Goal: Information Seeking & Learning: Learn about a topic

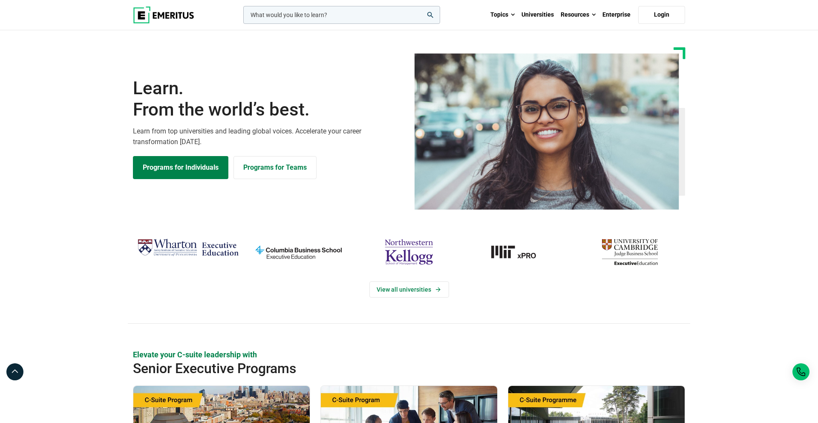
click at [310, 21] on input "woocommerce-product-search-field-0" at bounding box center [341, 15] width 197 height 18
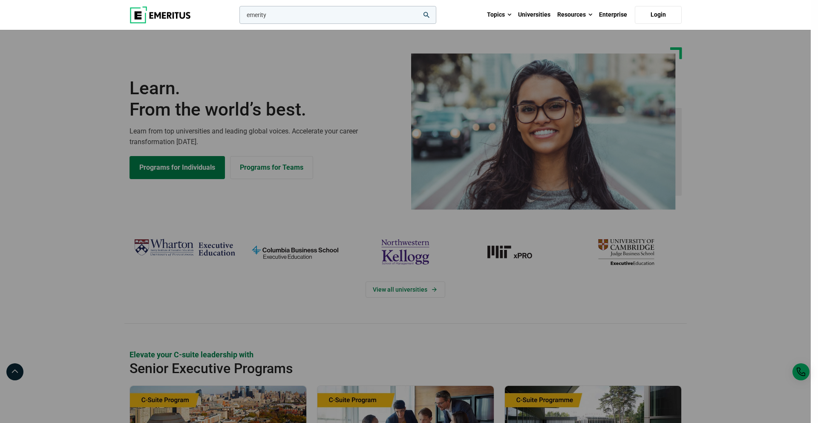
type input "emeritys"
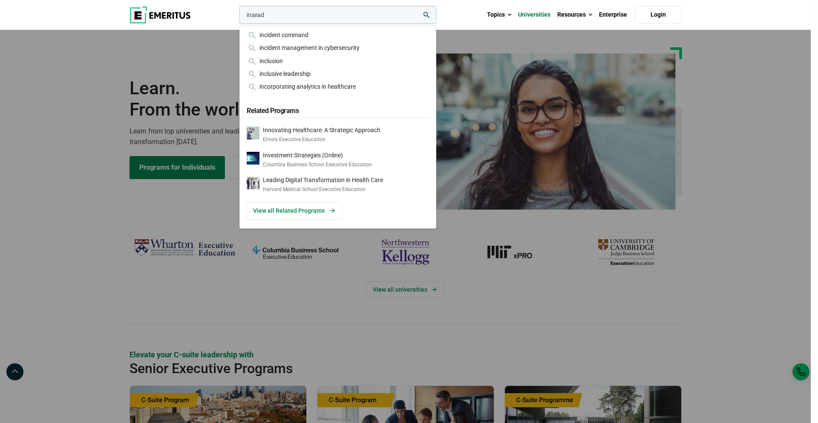
type input "insead"
click at [539, 14] on link "Universities" at bounding box center [534, 15] width 39 height 30
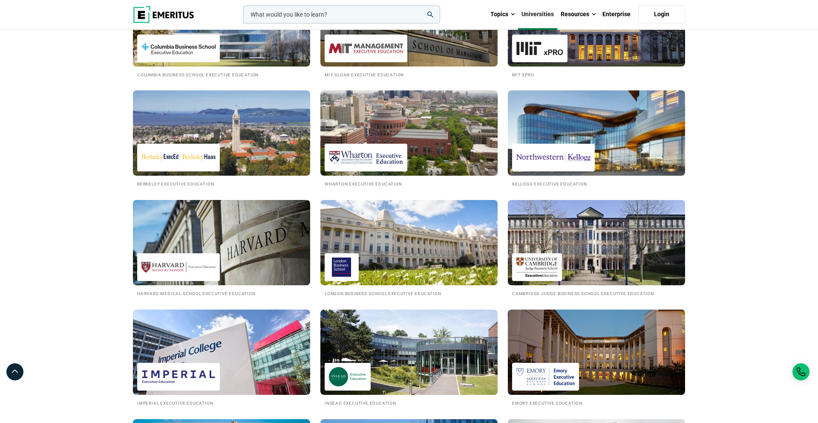
scroll to position [293, 0]
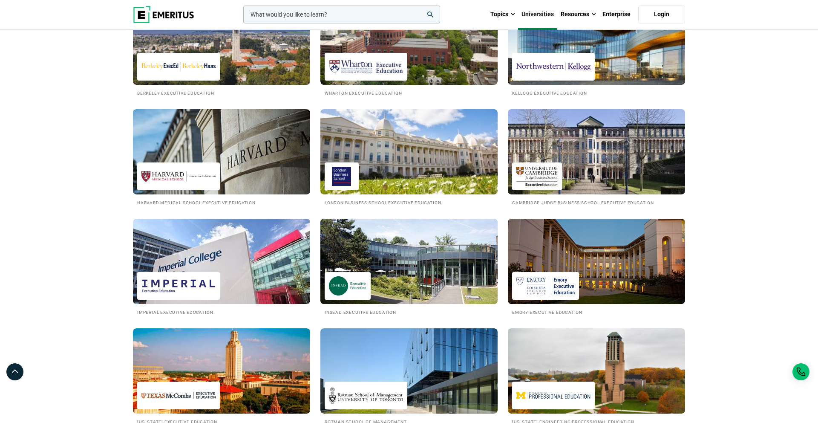
click at [378, 287] on img at bounding box center [408, 261] width 195 height 94
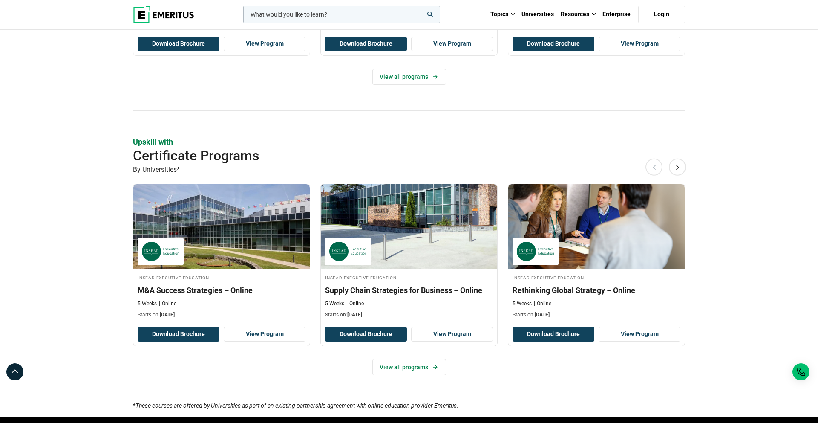
scroll to position [359, 0]
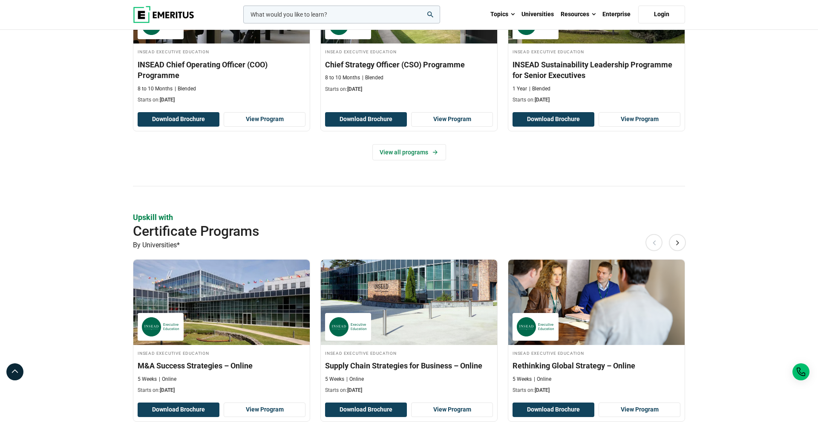
click at [419, 164] on div "Elevate your C-suite leadership with Senior Executive Programs By Universities*…" at bounding box center [409, 48] width 552 height 275
click at [423, 155] on link "View all programs" at bounding box center [409, 152] width 74 height 16
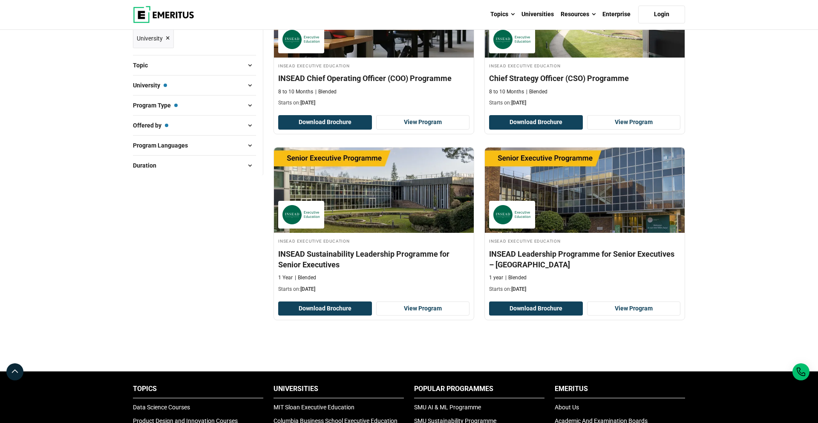
scroll to position [183, 0]
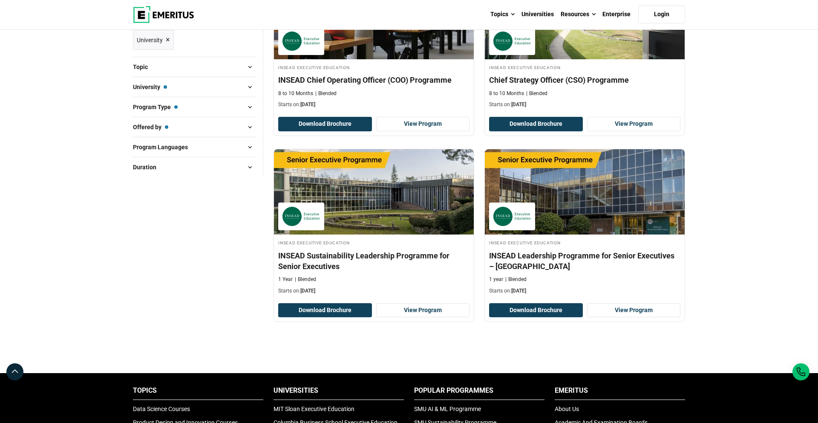
click at [202, 259] on div "Filter 3 Reset all × INSEAD Executive Education × Senior Executive Programs × U…" at bounding box center [198, 160] width 141 height 425
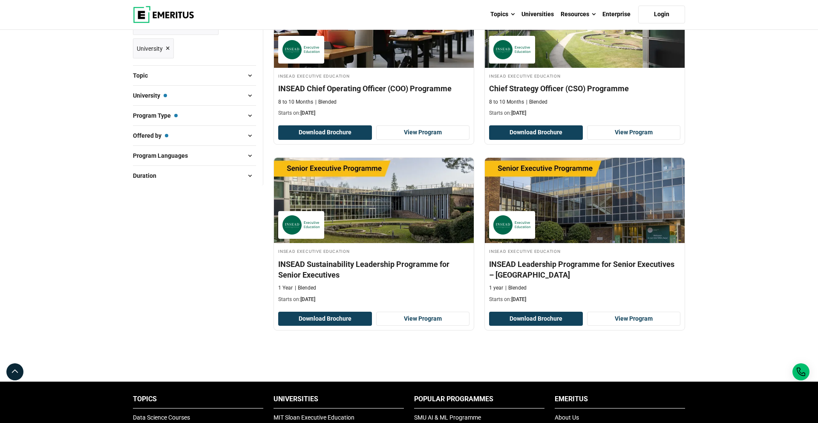
scroll to position [173, 0]
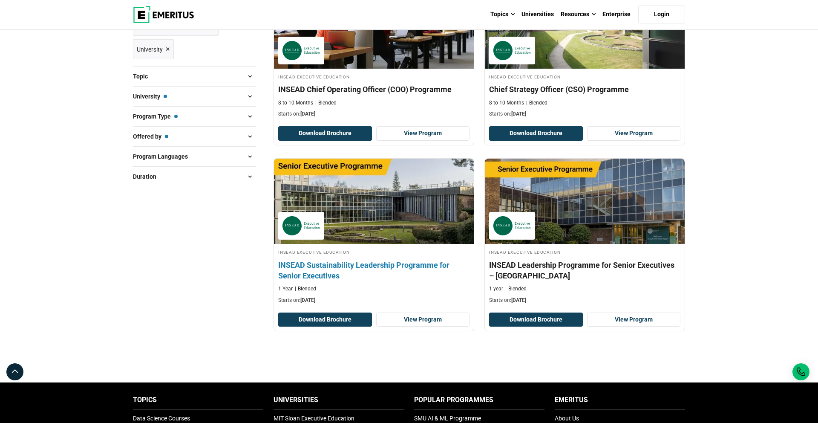
click at [361, 270] on h4 "INSEAD Sustainability Leadership Programme for Senior Executives" at bounding box center [373, 269] width 191 height 21
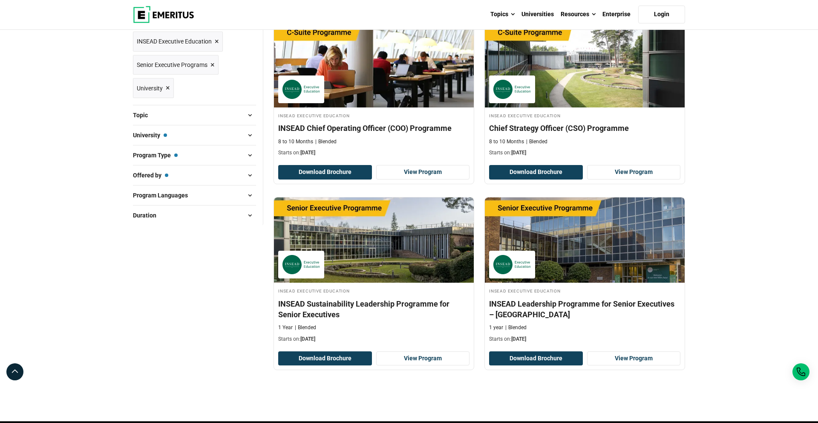
scroll to position [135, 0]
